Goal: Information Seeking & Learning: Get advice/opinions

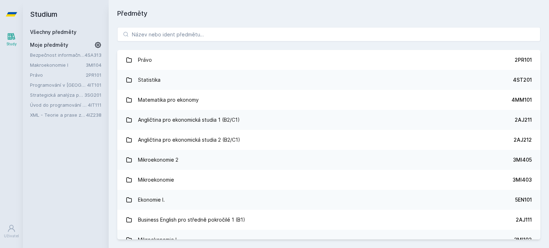
click at [71, 62] on link "Makroekonomie I" at bounding box center [58, 64] width 56 height 7
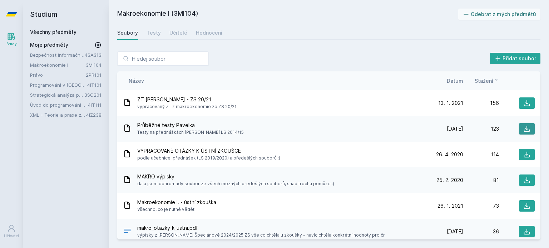
click at [523, 129] on icon at bounding box center [526, 128] width 7 height 7
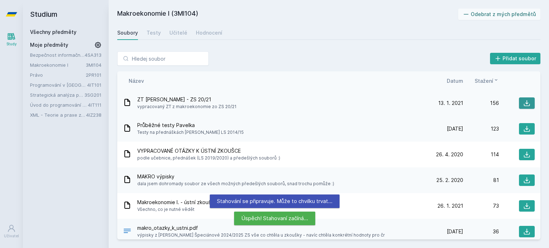
click at [522, 107] on button at bounding box center [527, 103] width 16 height 11
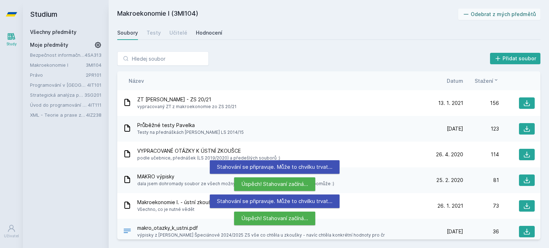
click at [207, 29] on link "Hodnocení" at bounding box center [209, 33] width 26 height 14
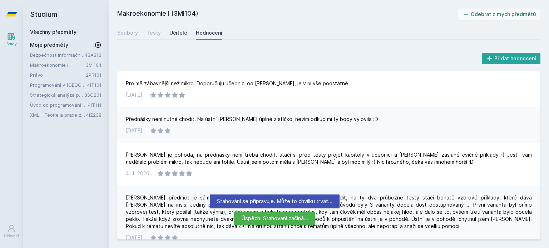
click at [180, 36] on link "Učitelé" at bounding box center [178, 33] width 18 height 14
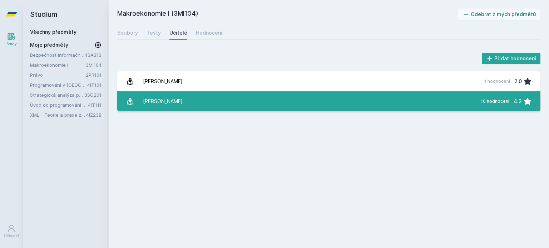
click at [195, 108] on link "[PERSON_NAME] 10 hodnocení 4.2" at bounding box center [328, 101] width 423 height 20
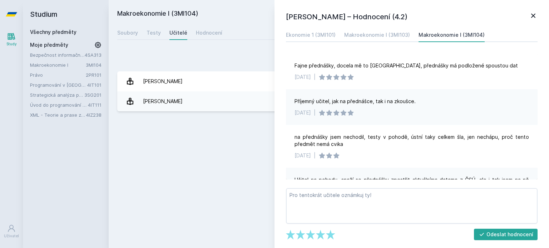
click at [532, 17] on icon at bounding box center [533, 16] width 4 height 4
